Goal: Find specific page/section: Find specific page/section

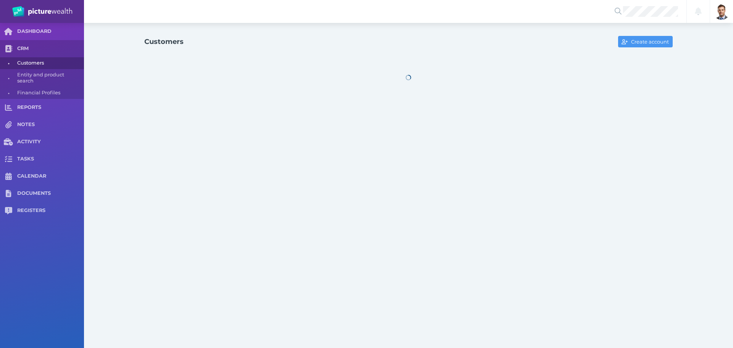
select select "25"
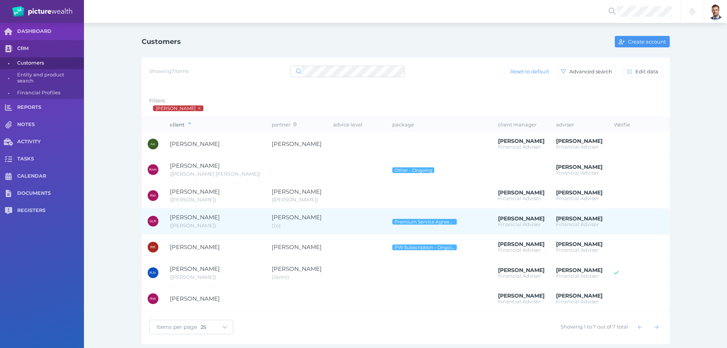
click at [199, 216] on span "[PERSON_NAME]" at bounding box center [195, 216] width 50 height 7
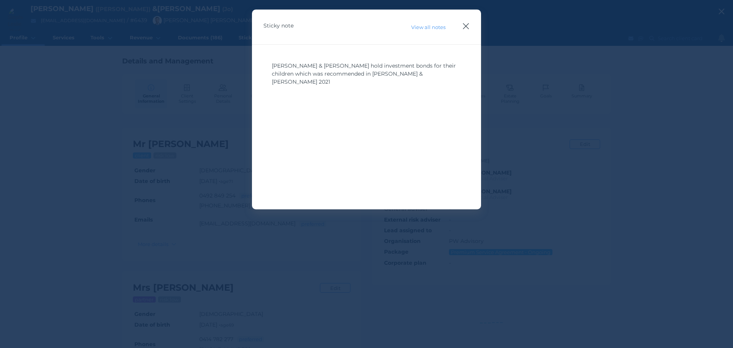
click at [462, 25] on icon "button" at bounding box center [465, 26] width 7 height 10
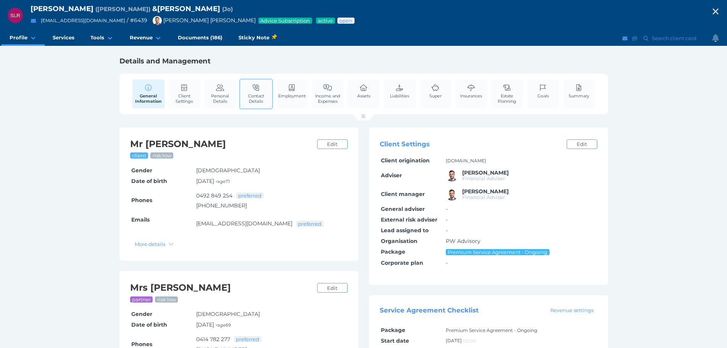
click at [254, 96] on span "Contact Details" at bounding box center [256, 98] width 28 height 11
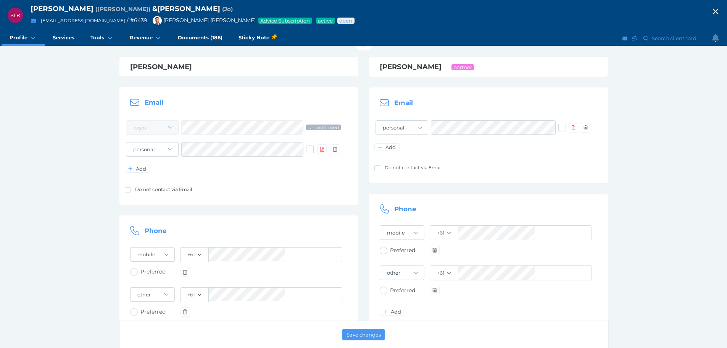
scroll to position [76, 0]
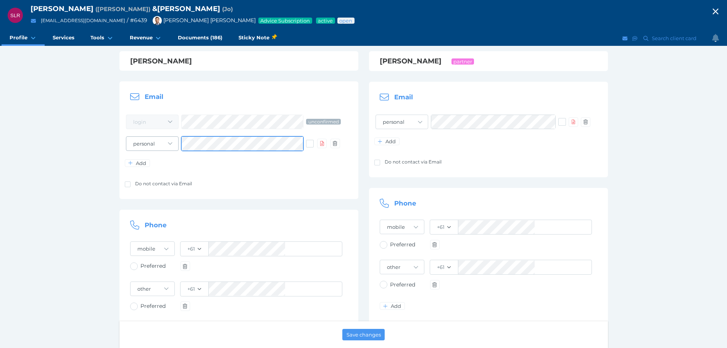
click at [172, 137] on tr "personal work other" at bounding box center [233, 143] width 217 height 22
